Goal: Find specific page/section: Find specific page/section

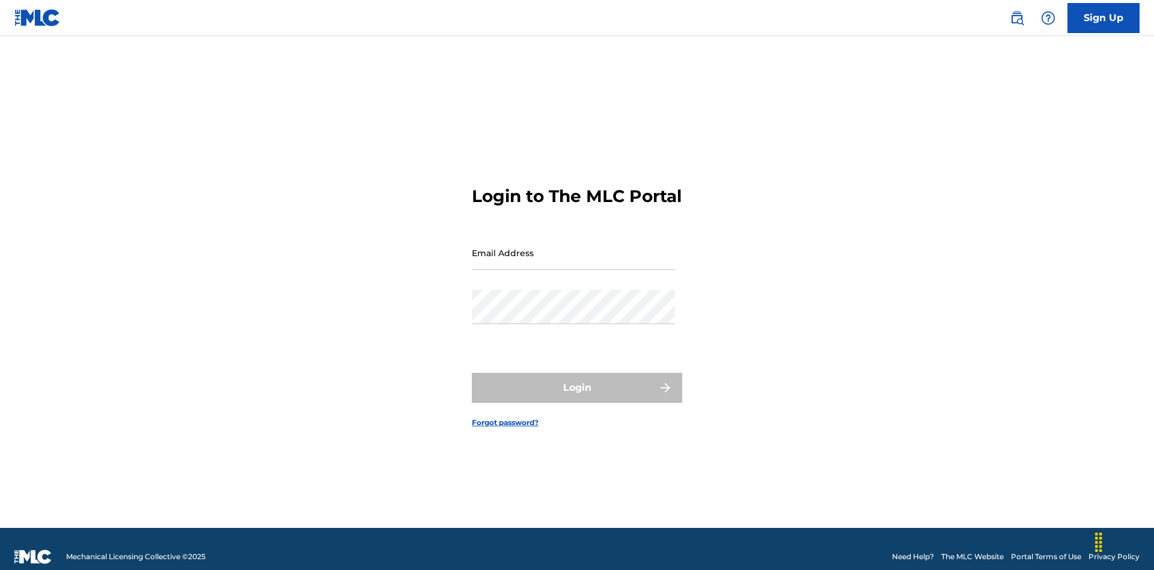
scroll to position [16, 0]
click at [573, 247] on input "Email Address" at bounding box center [573, 253] width 203 height 34
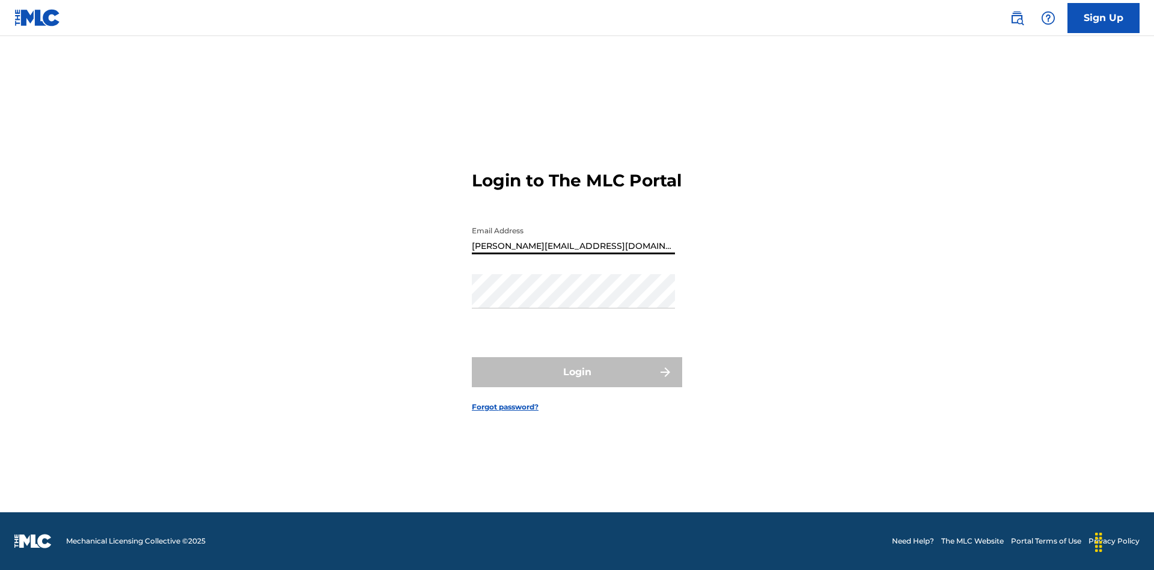
type input "[PERSON_NAME][EMAIL_ADDRESS][DOMAIN_NAME]"
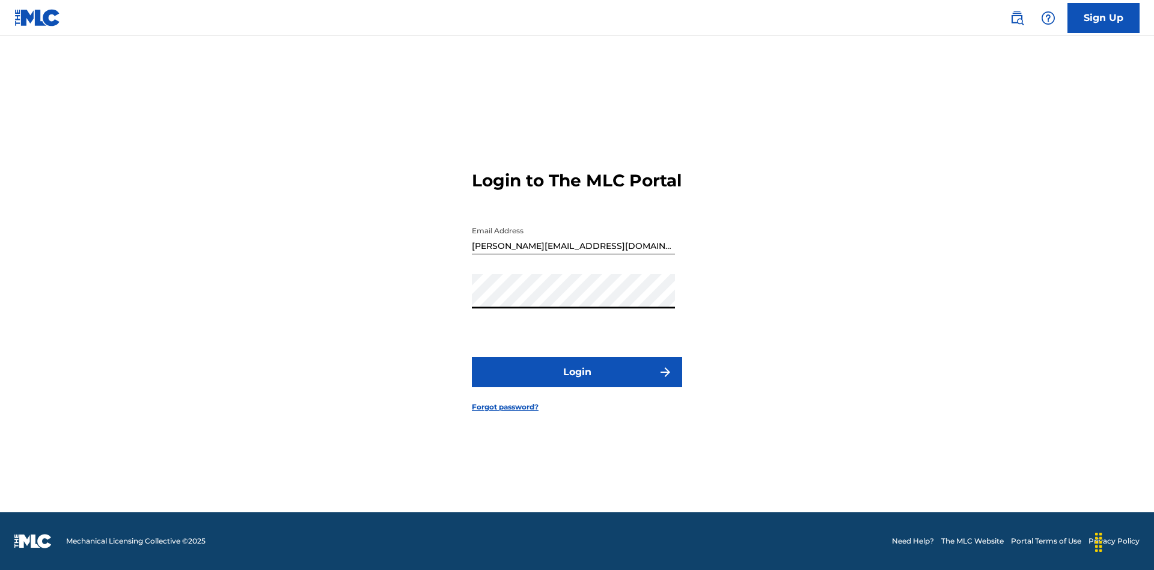
click at [577, 382] on button "Login" at bounding box center [577, 372] width 210 height 30
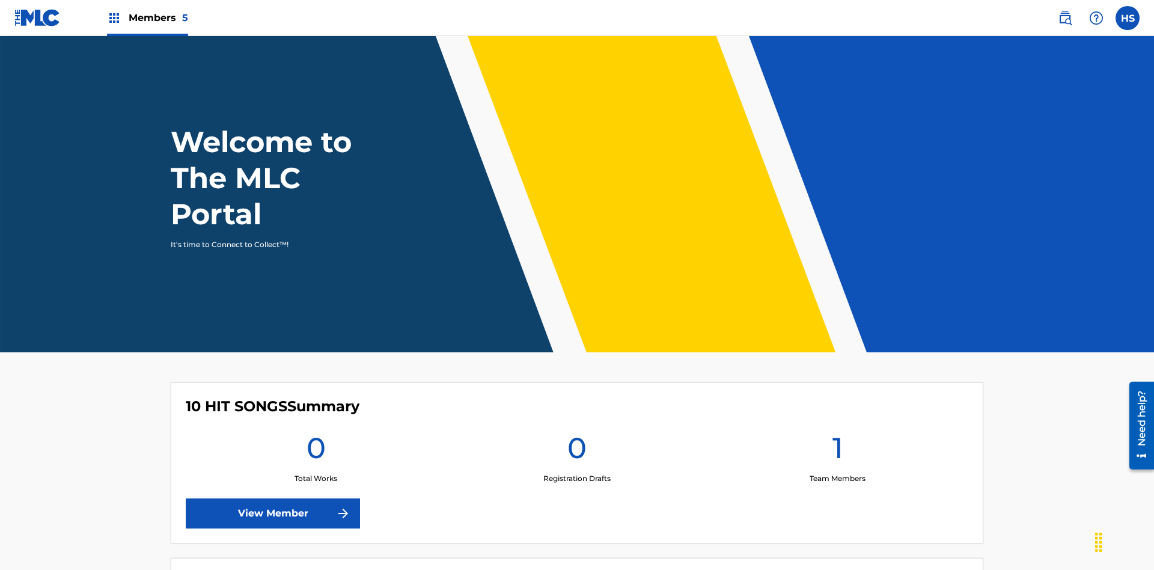
click at [147, 17] on span "Members 5" at bounding box center [158, 18] width 59 height 14
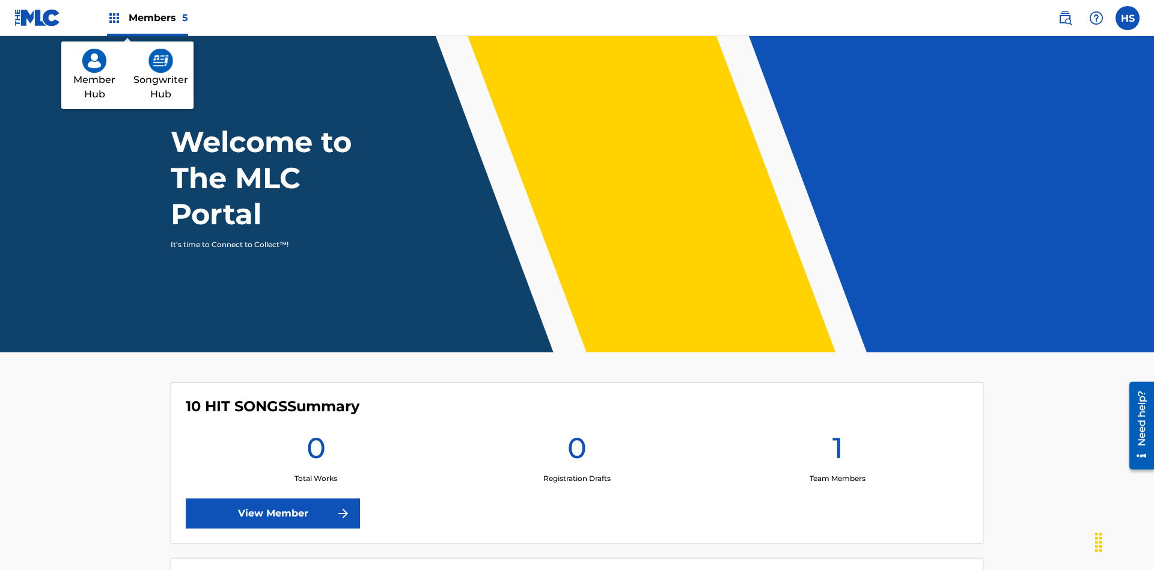
click at [160, 61] on img at bounding box center [160, 61] width 25 height 24
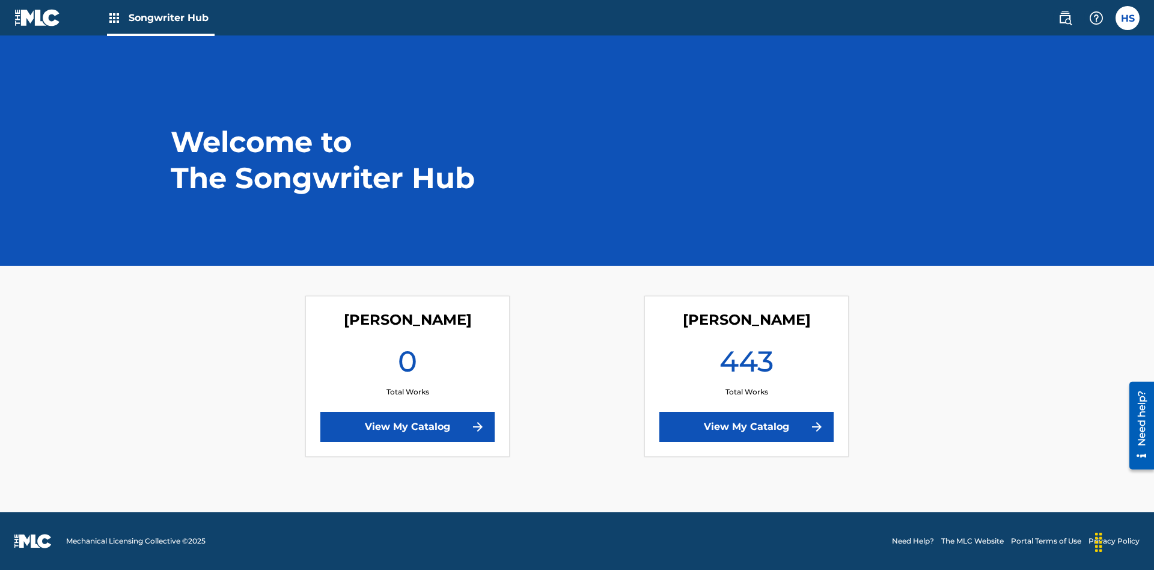
click at [746, 427] on link "View My Catalog" at bounding box center [746, 427] width 174 height 30
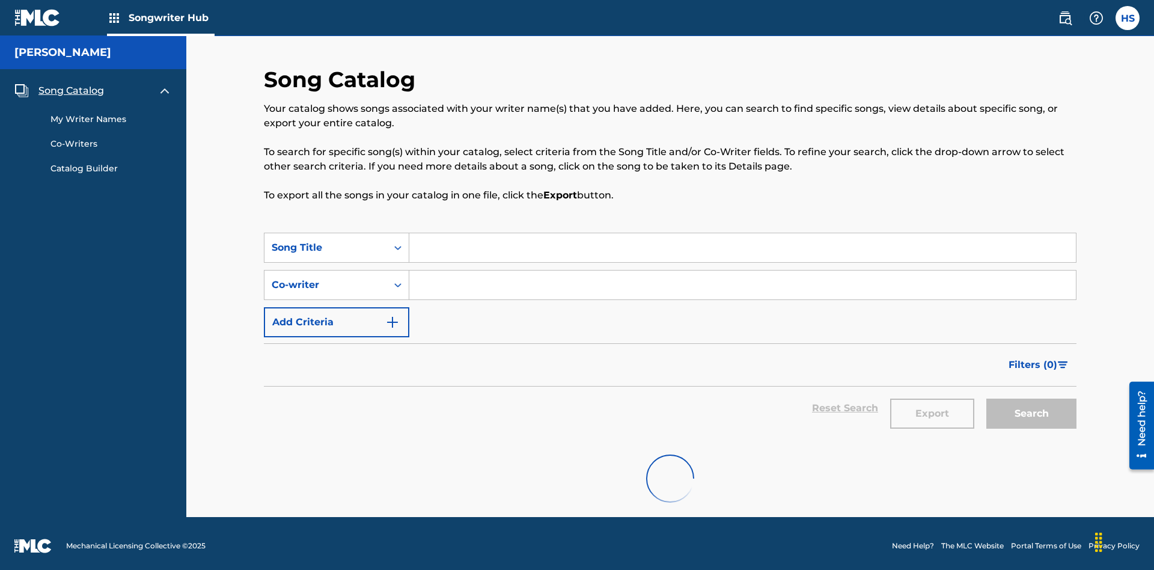
click at [71, 86] on span "Song Catalog" at bounding box center [71, 91] width 66 height 14
click at [326, 243] on div "Song Title" at bounding box center [326, 247] width 108 height 14
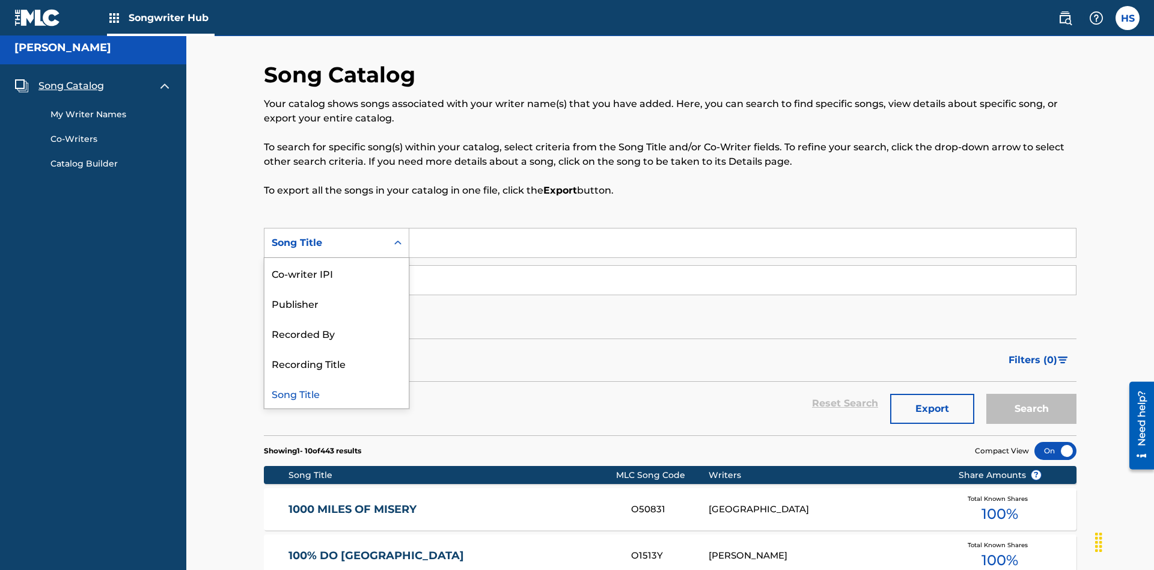
click at [337, 393] on div "Song Title" at bounding box center [336, 393] width 144 height 30
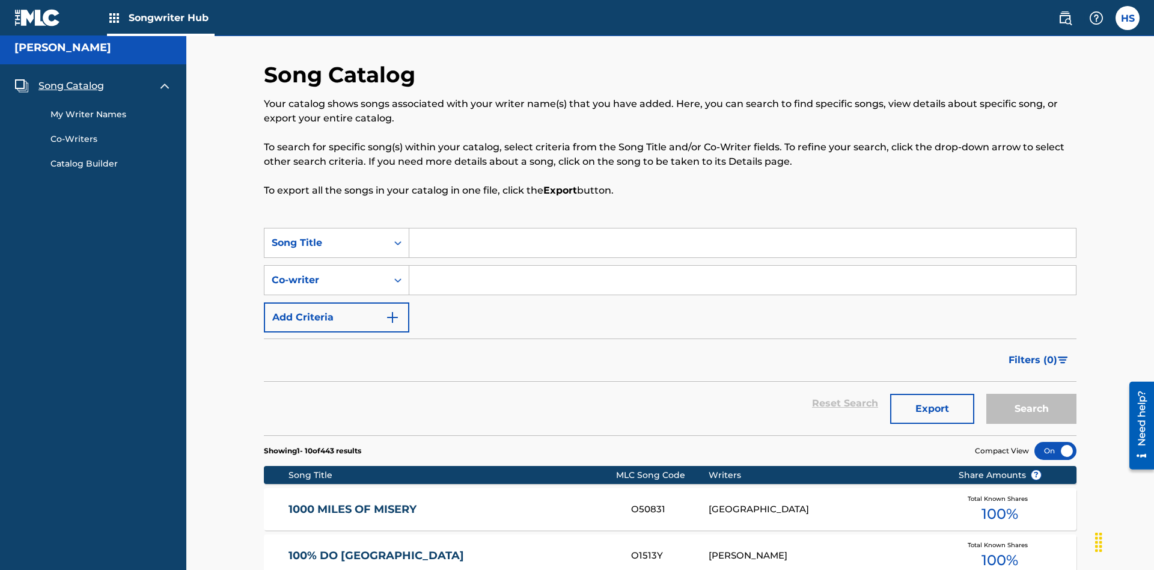
click at [742, 228] on input "Search Form" at bounding box center [742, 242] width 666 height 29
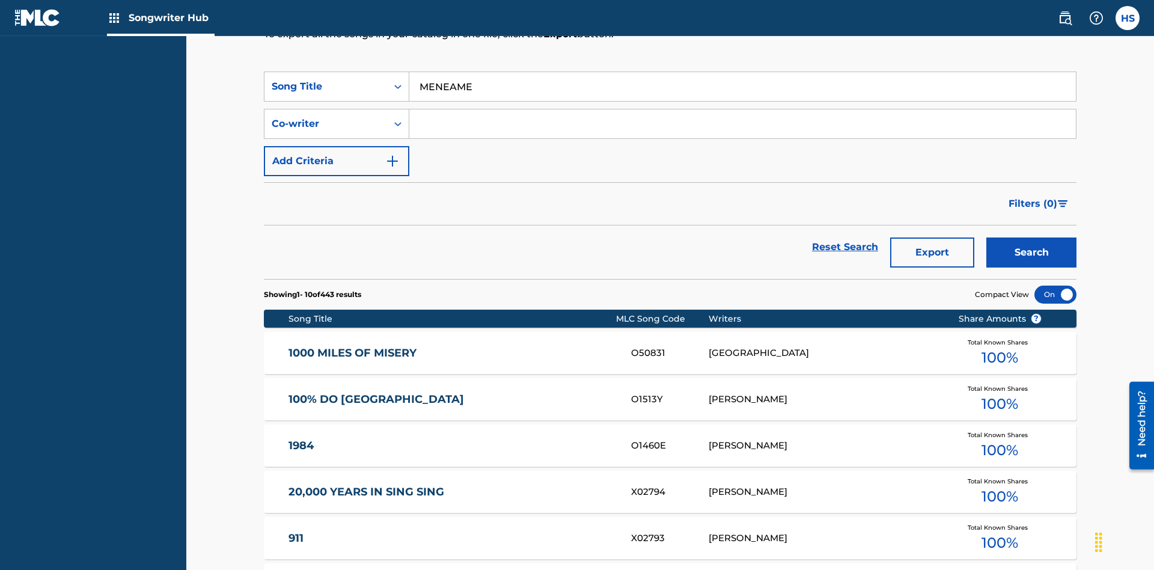
type input "MENEAME"
click at [1031, 237] on button "Search" at bounding box center [1031, 252] width 90 height 30
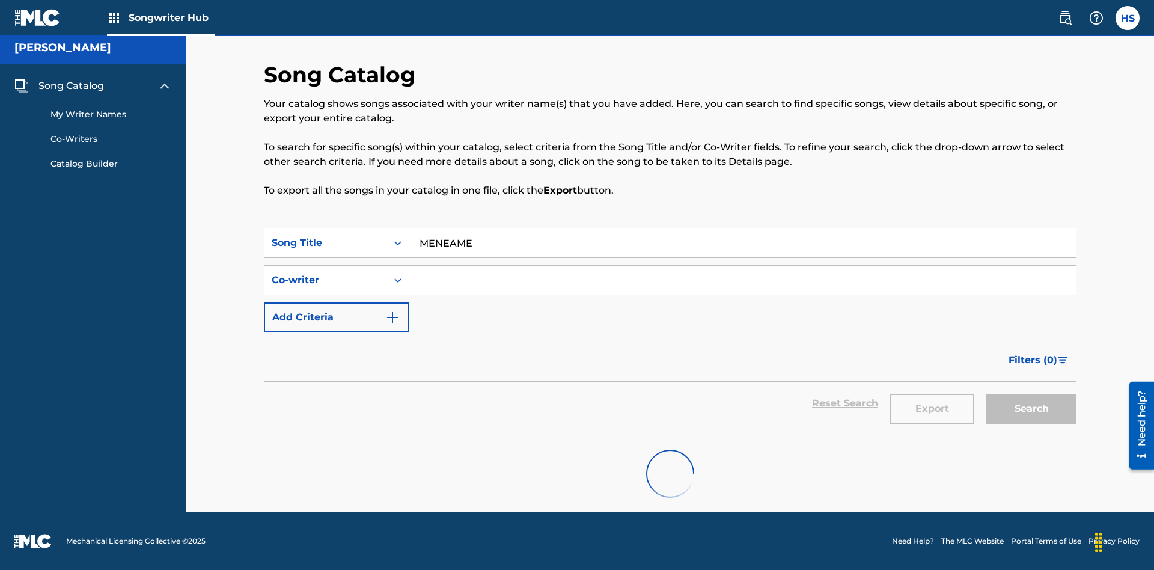
scroll to position [126, 0]
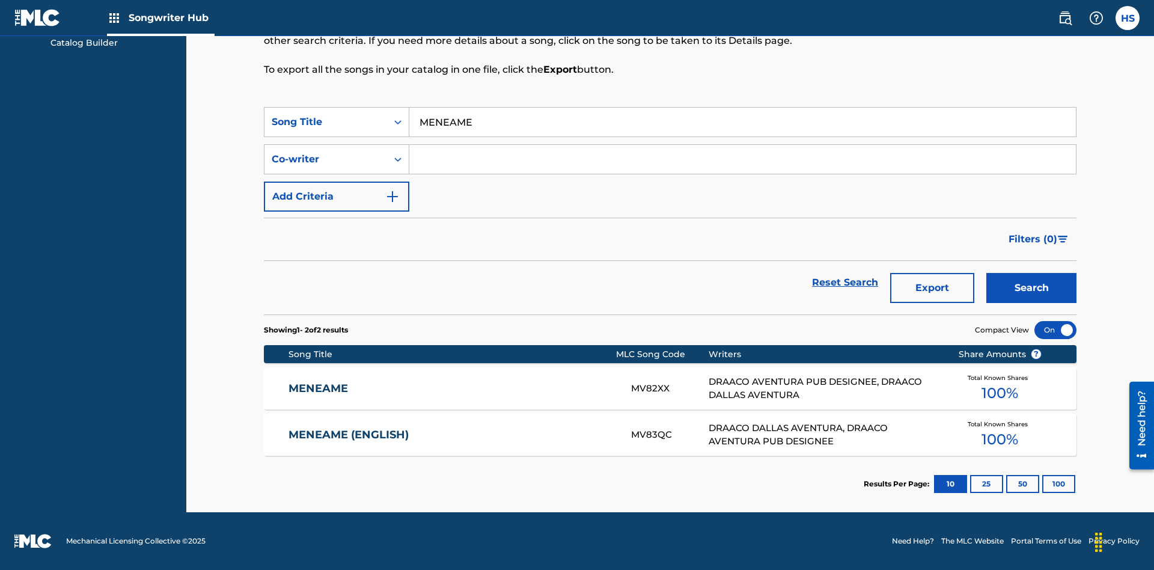
click at [742, 122] on input "MENEAME" at bounding box center [742, 122] width 666 height 29
click at [326, 159] on div "Co-writer" at bounding box center [326, 159] width 108 height 14
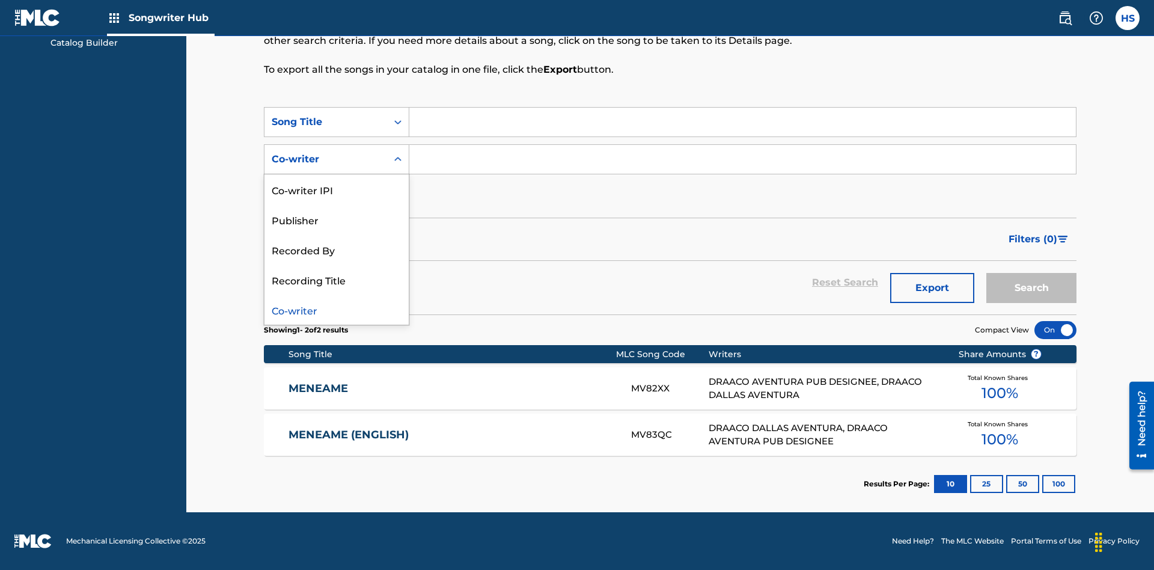
click at [337, 310] on div "Co-writer" at bounding box center [336, 309] width 144 height 30
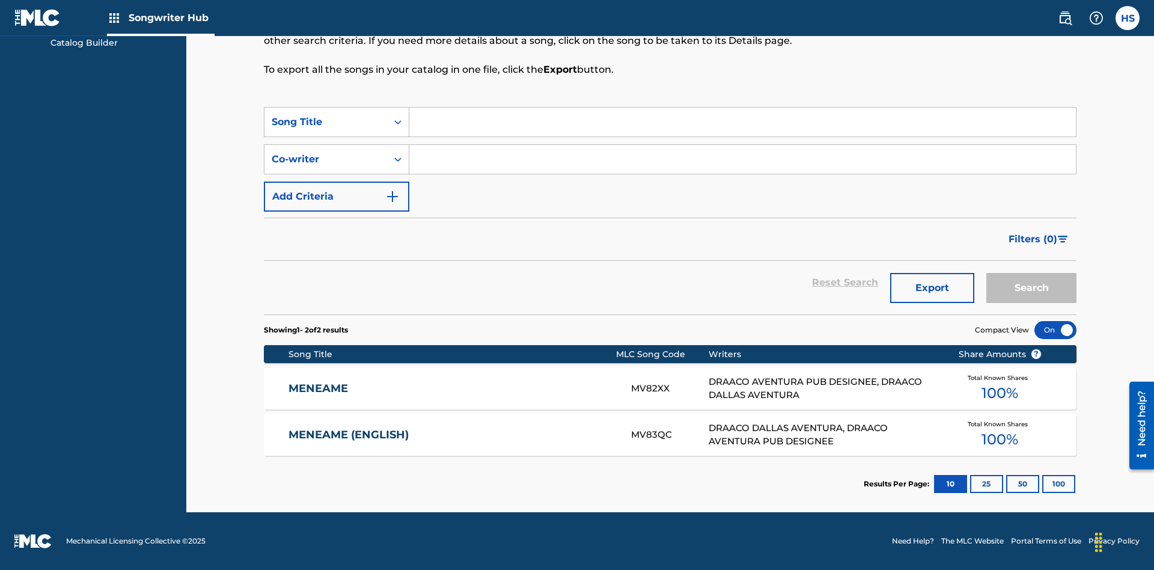
click at [742, 159] on input "Search Form" at bounding box center [742, 159] width 666 height 29
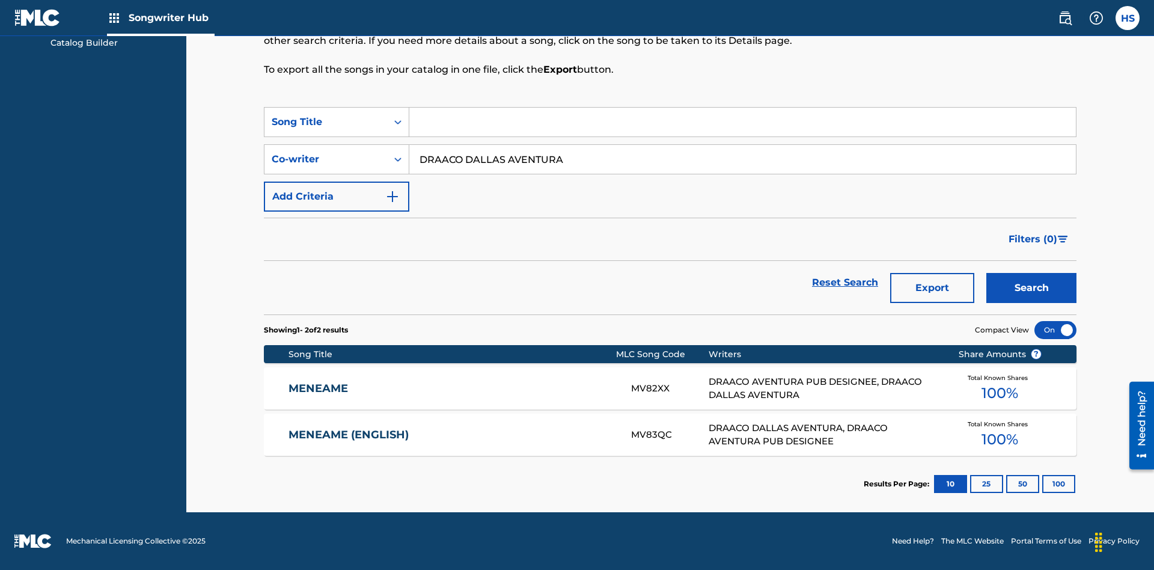
type input "DRAACO DALLAS AVENTURA"
click at [1031, 288] on button "Search" at bounding box center [1031, 288] width 90 height 30
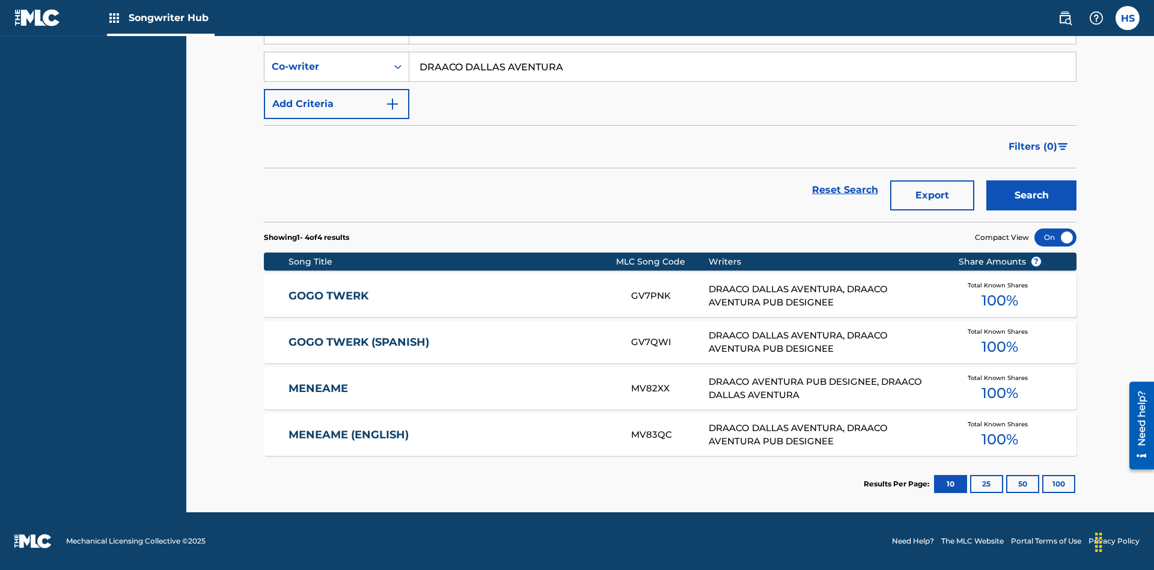
click at [742, 81] on input "DRAACO DALLAS AVENTURA" at bounding box center [742, 66] width 666 height 29
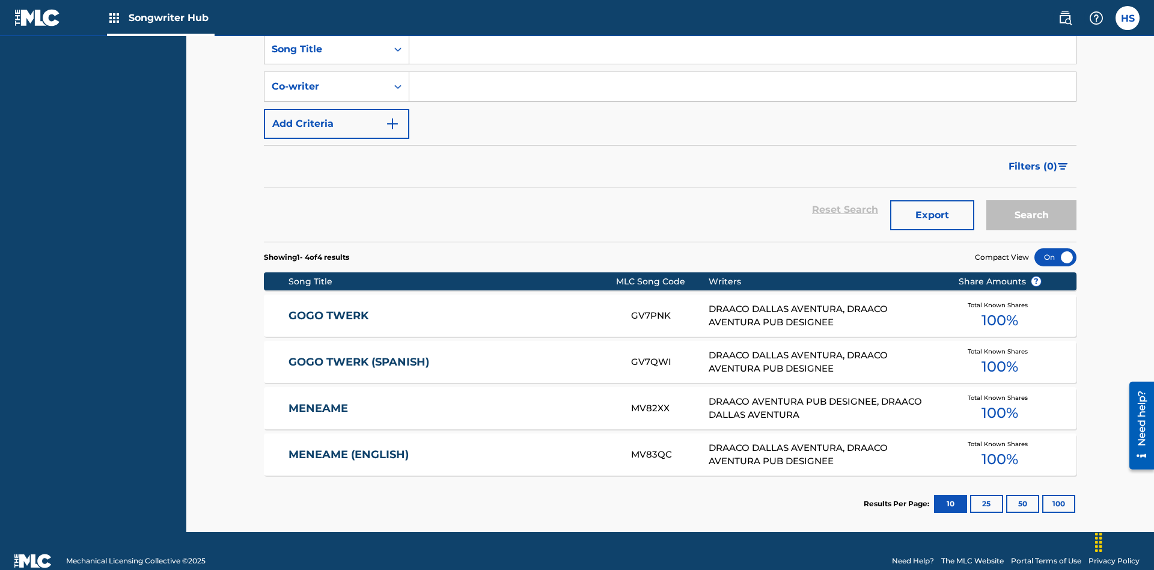
click at [326, 56] on div "Song Title" at bounding box center [326, 49] width 108 height 14
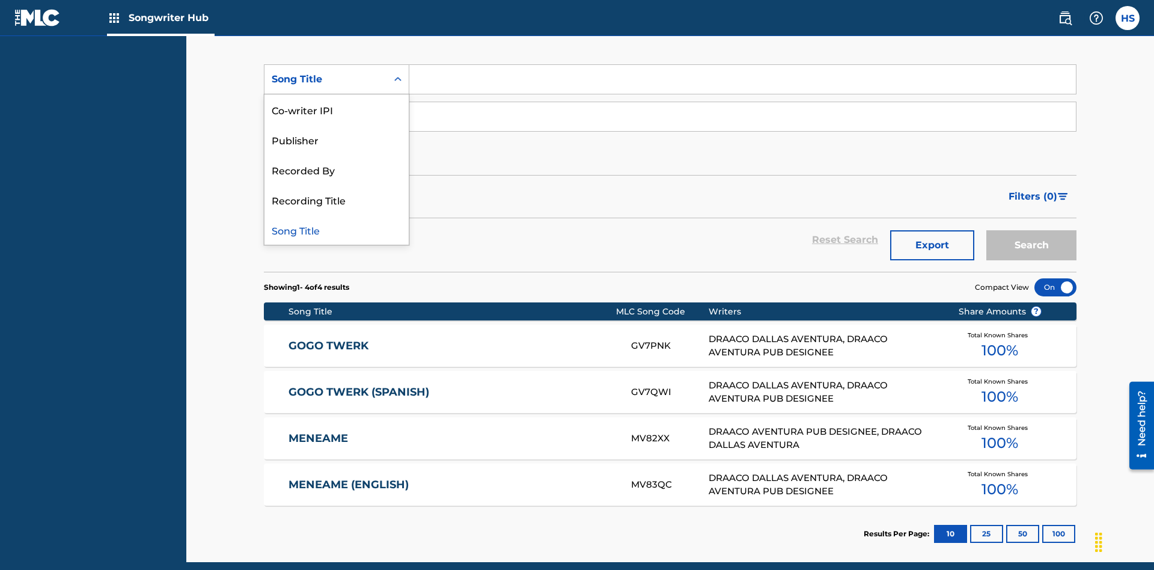
click at [337, 109] on div "Co-writer IPI" at bounding box center [336, 109] width 144 height 30
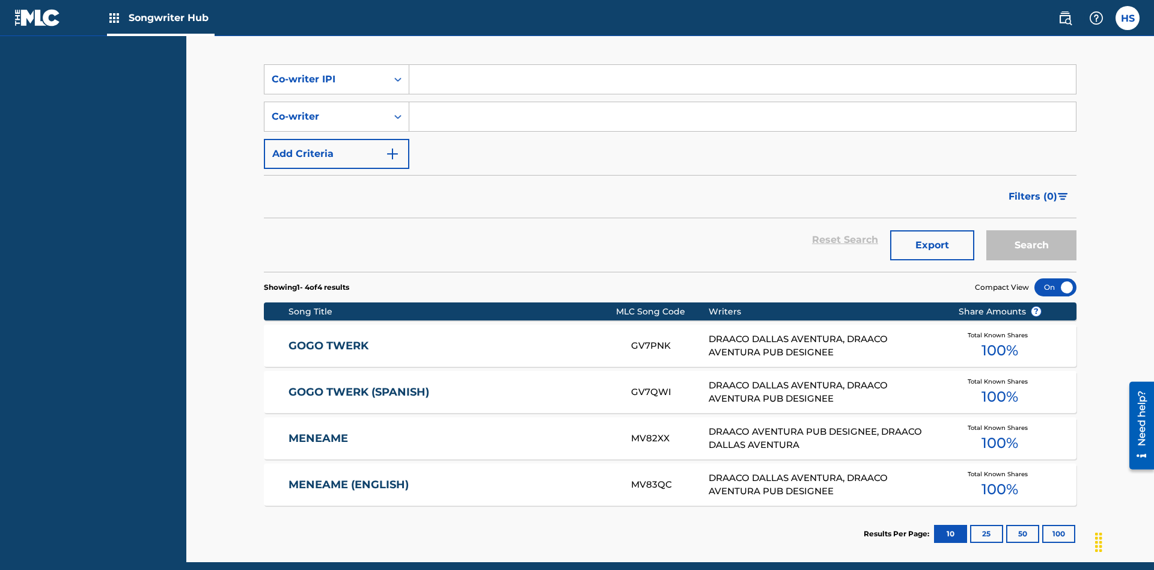
click at [742, 87] on input "Search Form" at bounding box center [742, 79] width 666 height 29
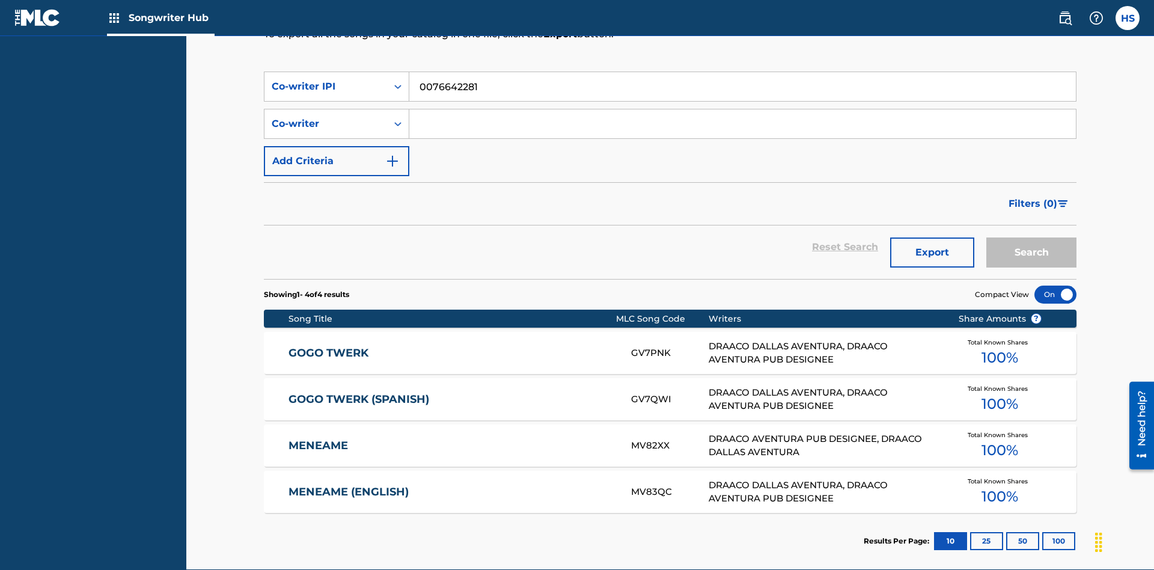
type input "00766422818"
click at [1031, 237] on button "Search" at bounding box center [1031, 252] width 90 height 30
click at [326, 79] on div "Co-writer IPI" at bounding box center [326, 86] width 108 height 14
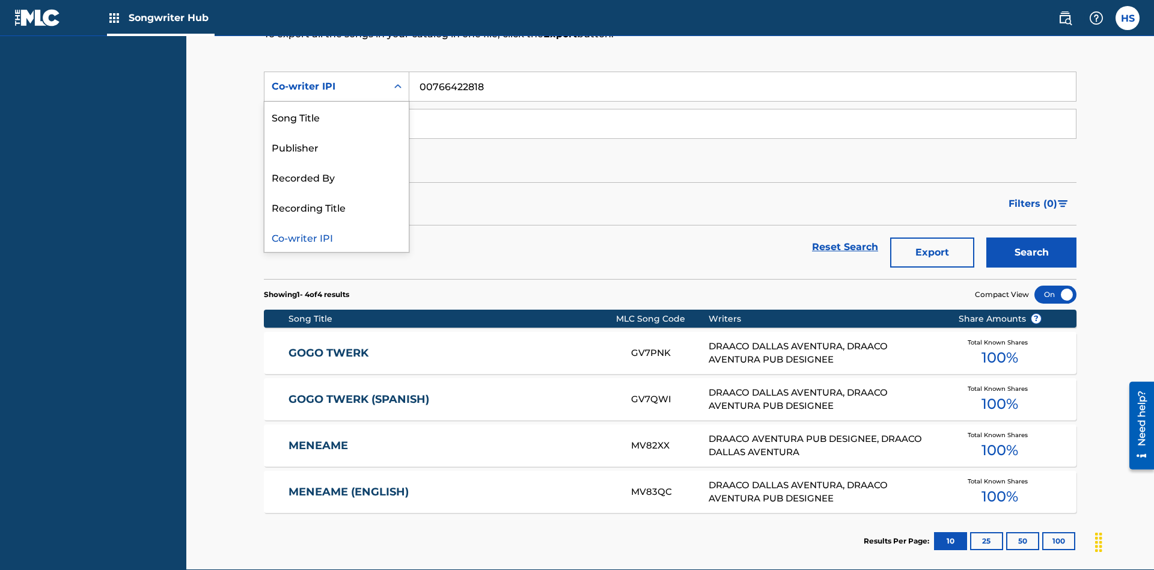
click at [337, 169] on div "Recorded By" at bounding box center [336, 177] width 144 height 30
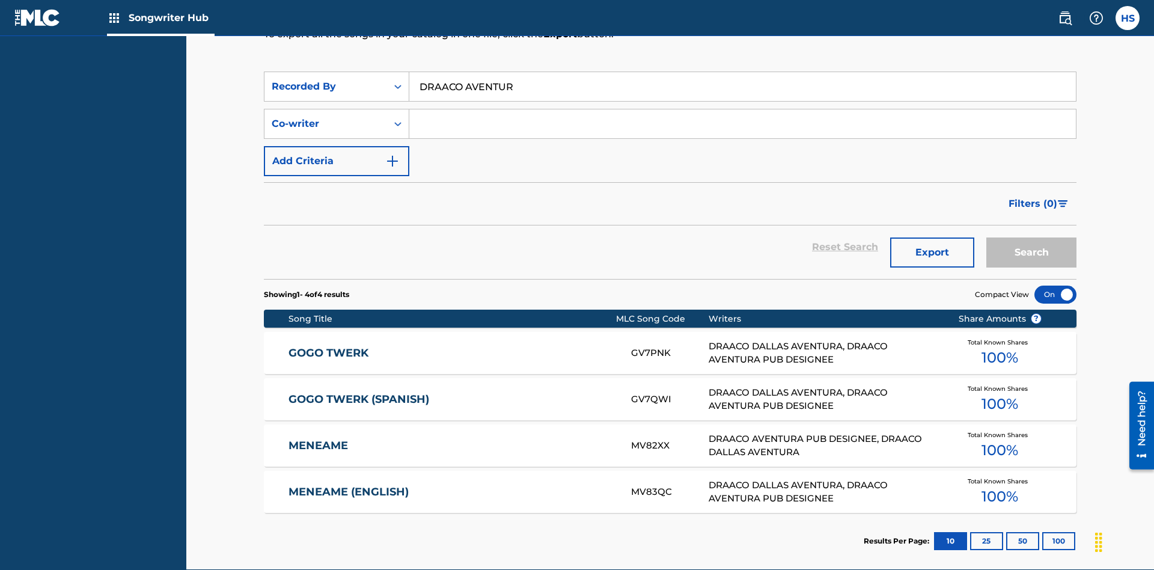
type input "DRAACO AVENTURA"
click at [1031, 237] on button "Search" at bounding box center [1031, 252] width 90 height 30
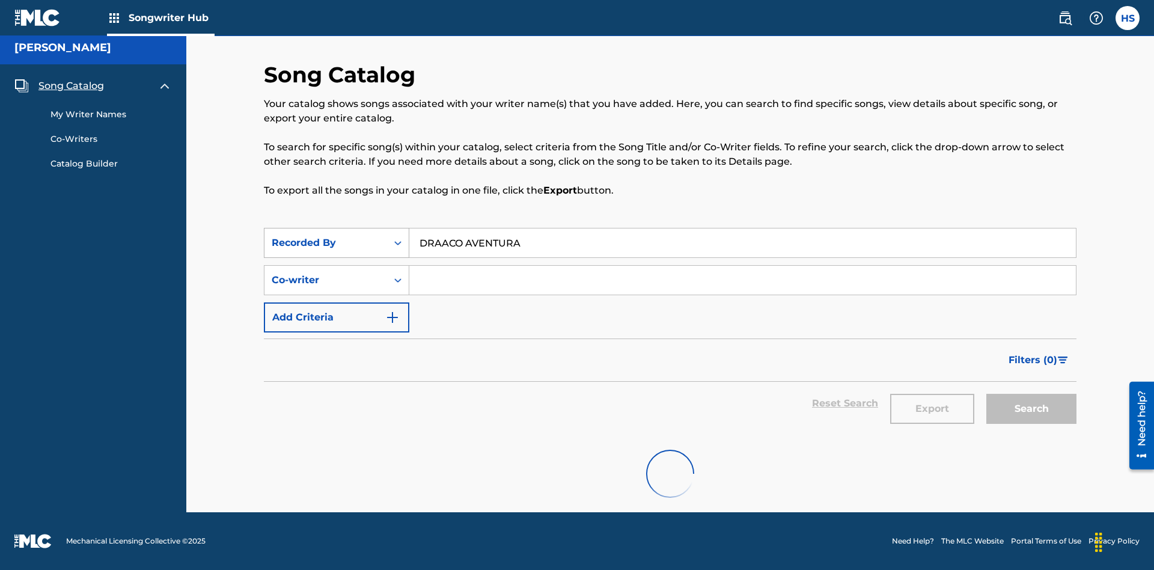
click at [326, 236] on div "Recorded By" at bounding box center [326, 243] width 108 height 14
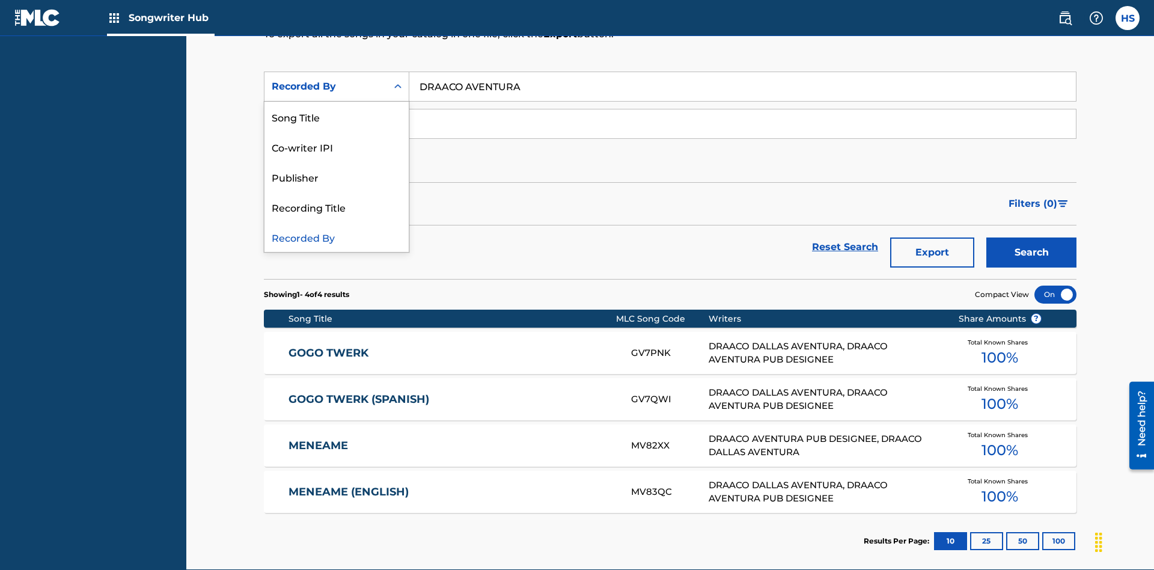
click at [337, 169] on div "Publisher" at bounding box center [336, 177] width 144 height 30
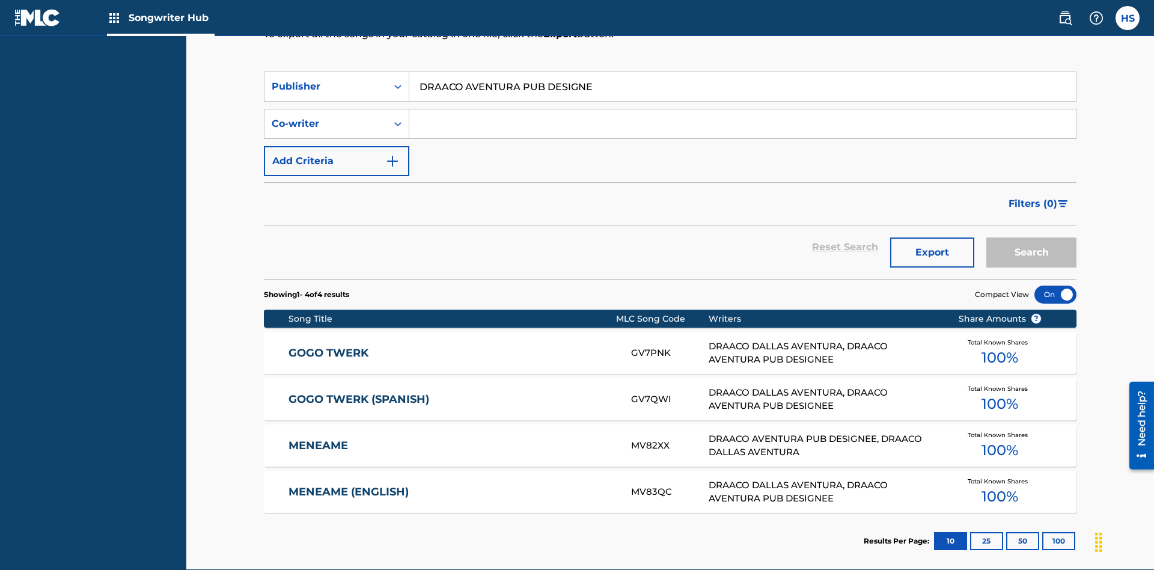
type input "DRAACO AVENTURA PUB DESIGNEE"
click at [1031, 237] on button "Search" at bounding box center [1031, 252] width 90 height 30
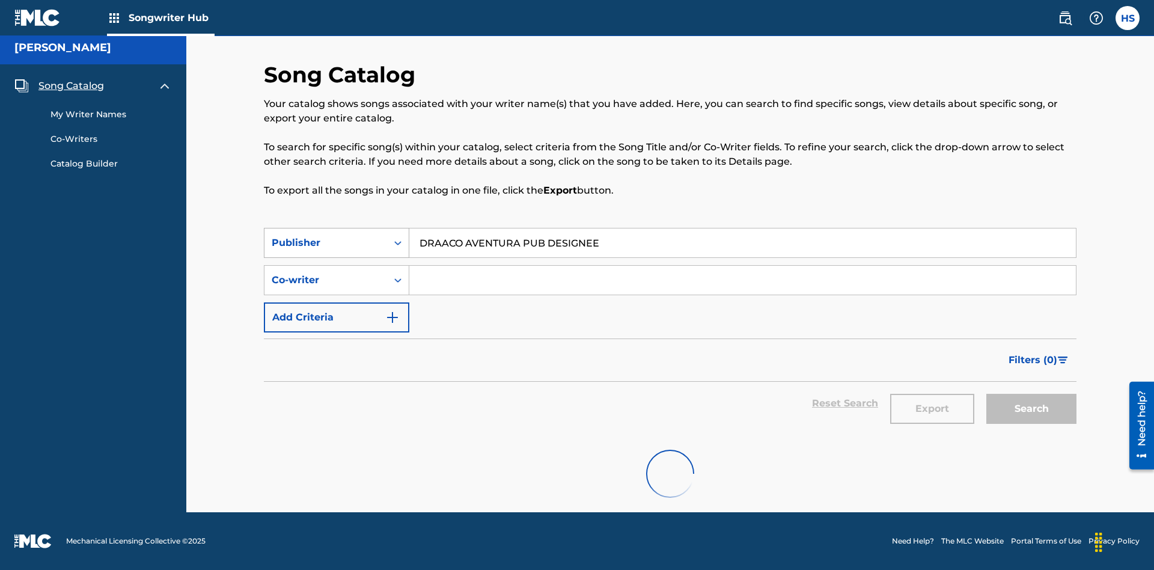
click at [326, 236] on div "Publisher" at bounding box center [326, 243] width 108 height 14
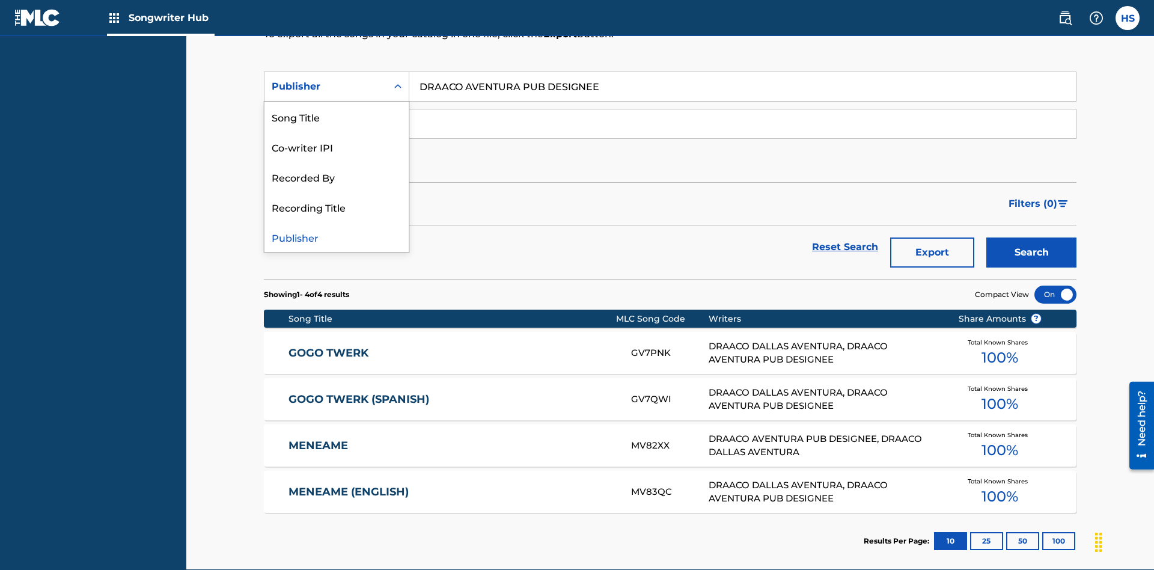
click at [337, 200] on div "Recording Title" at bounding box center [336, 207] width 144 height 30
